Goal: Task Accomplishment & Management: Manage account settings

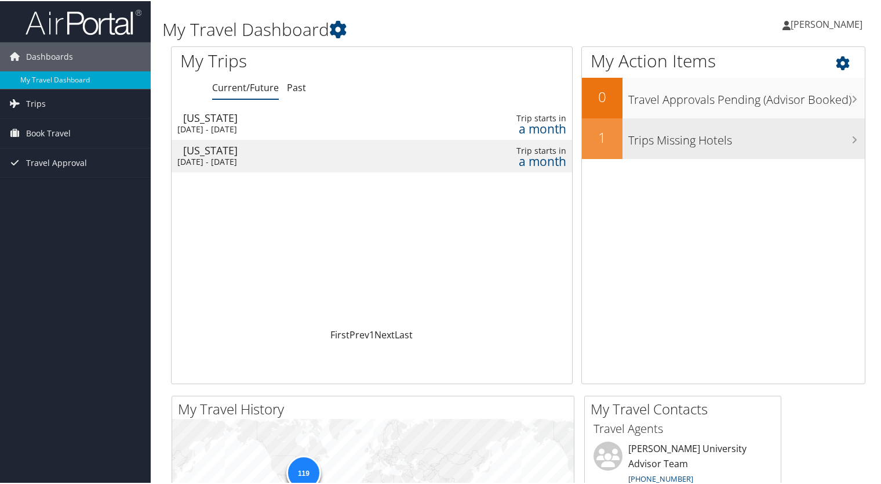
click at [731, 139] on h3 "Trips Missing Hotels" at bounding box center [747, 136] width 237 height 22
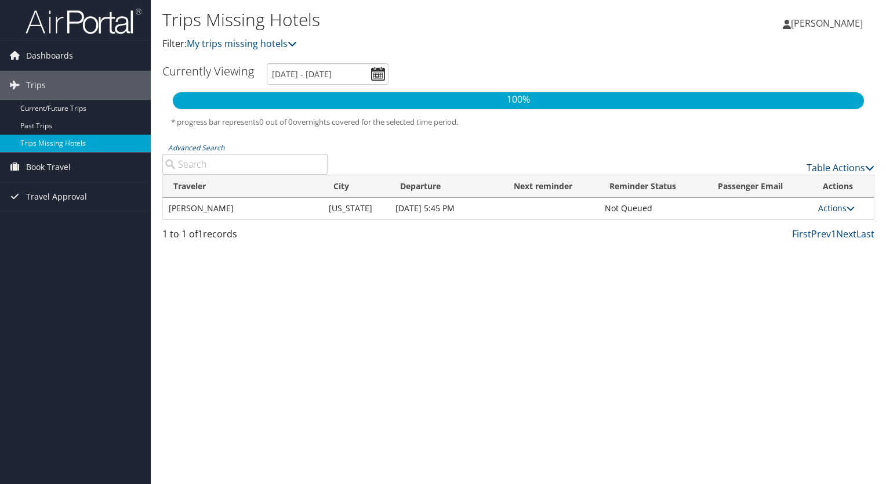
click at [841, 204] on link "Actions" at bounding box center [836, 207] width 37 height 11
click at [821, 246] on link "View Itinerary" at bounding box center [811, 245] width 80 height 20
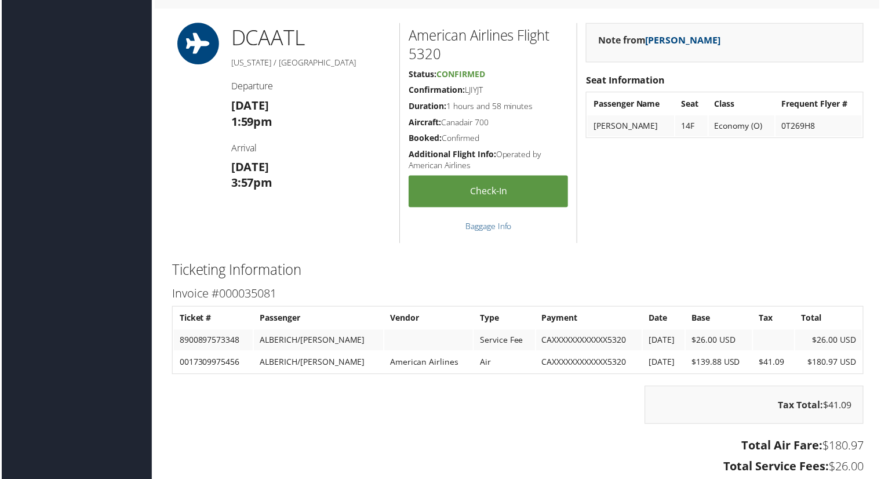
scroll to position [814, 0]
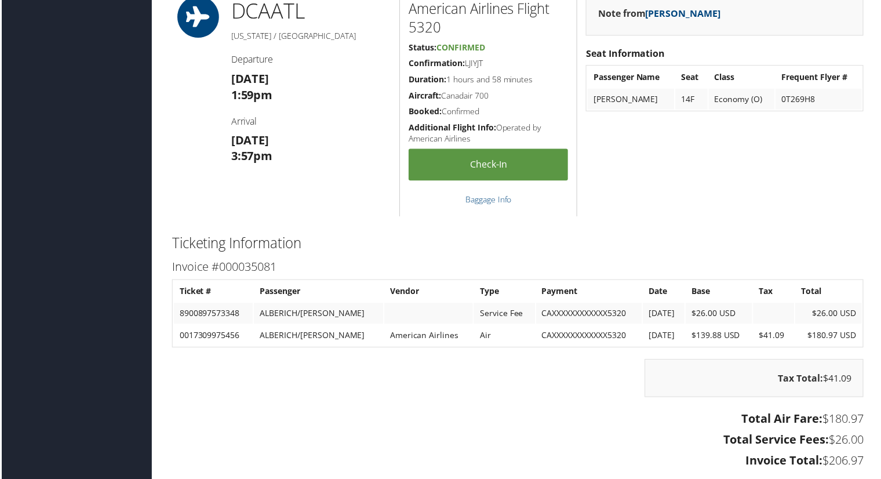
click at [589, 362] on div "Tax Total: $41.09" at bounding box center [518, 386] width 712 height 50
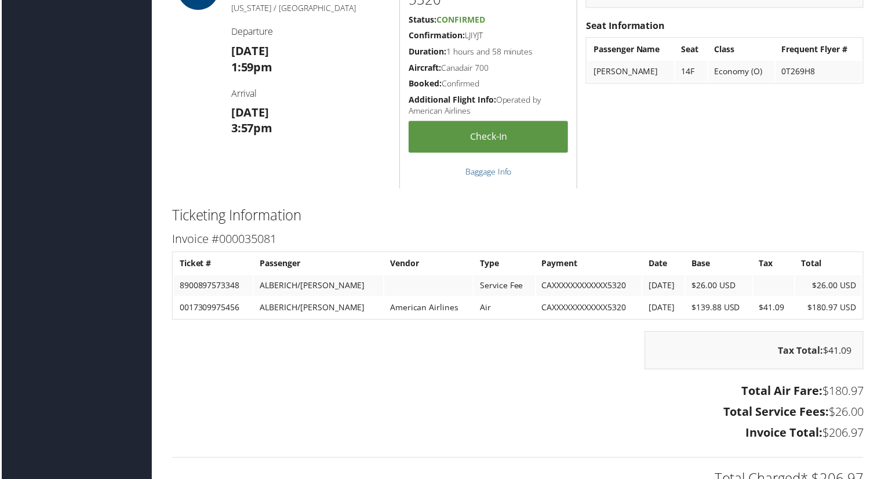
scroll to position [883, 0]
